Goal: Task Accomplishment & Management: Complete application form

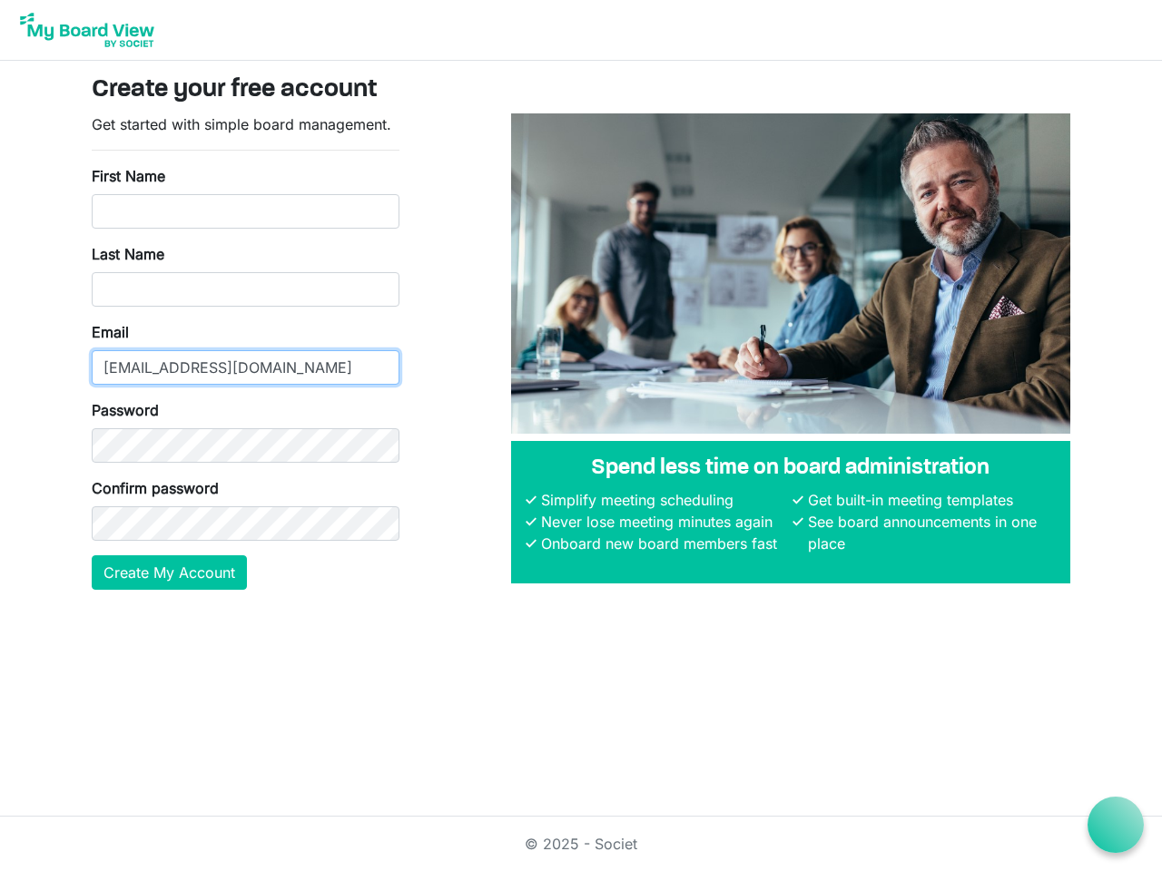
click at [245, 351] on input "[EMAIL_ADDRESS][DOMAIN_NAME]" at bounding box center [246, 367] width 308 height 34
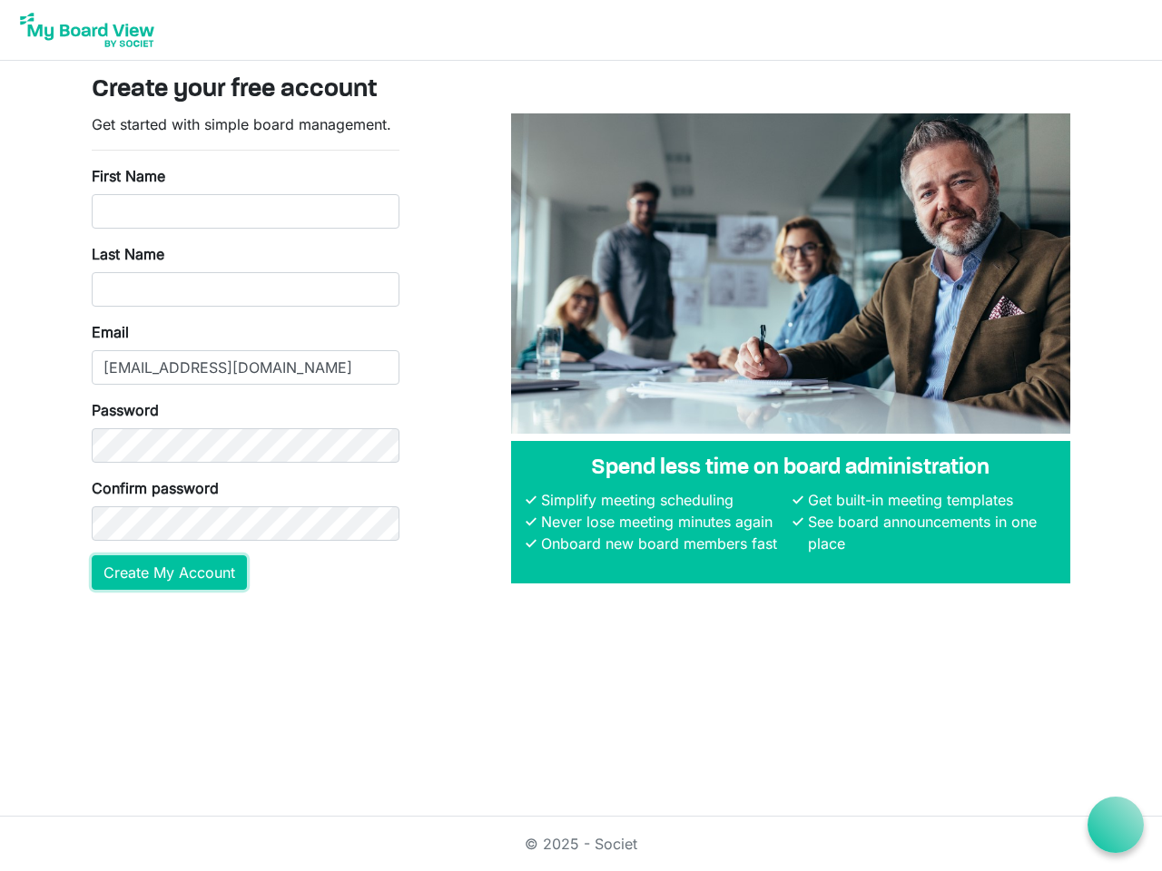
click at [170, 573] on button "Create My Account" at bounding box center [169, 572] width 155 height 34
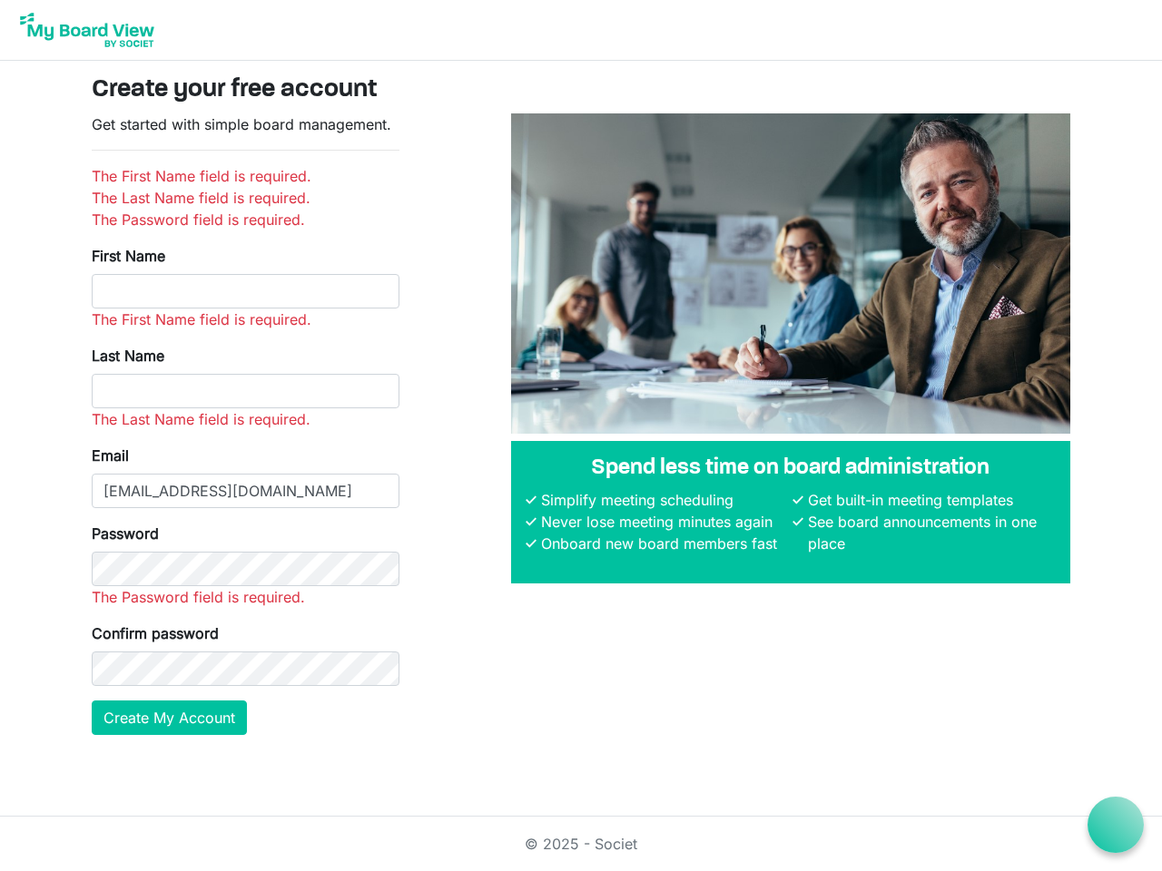
click at [1115, 825] on icon at bounding box center [1115, 825] width 23 height 23
